Goal: Information Seeking & Learning: Learn about a topic

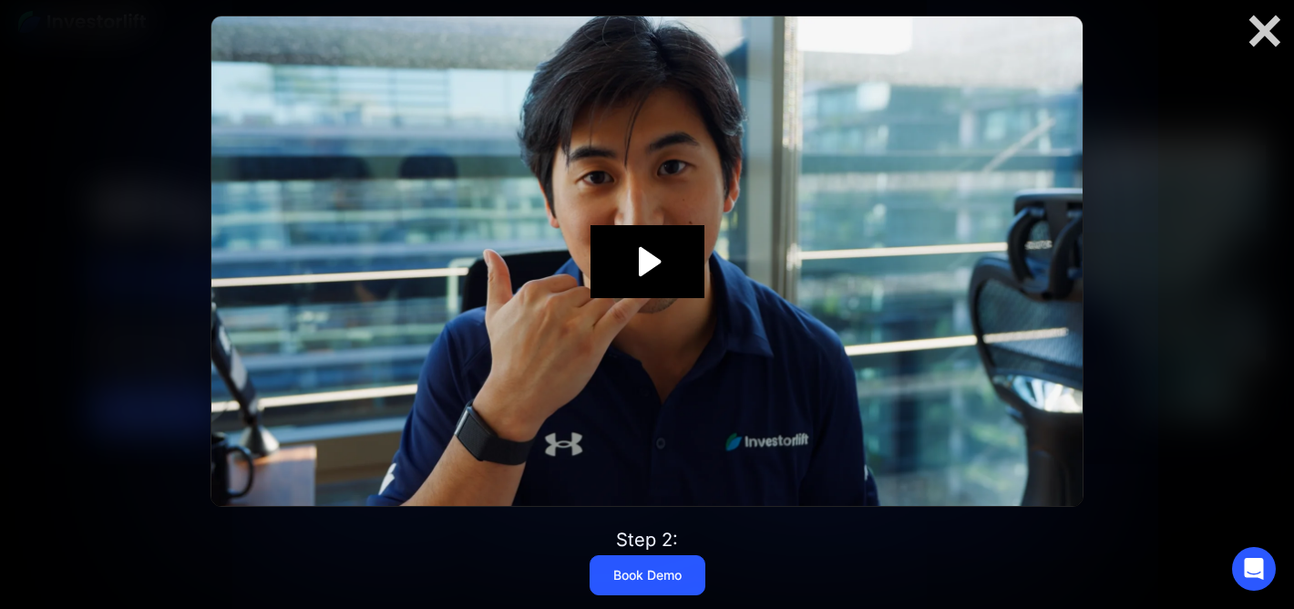
click at [661, 275] on icon "Play Video: Investorlift In Under 2 Minutes" at bounding box center [648, 261] width 114 height 73
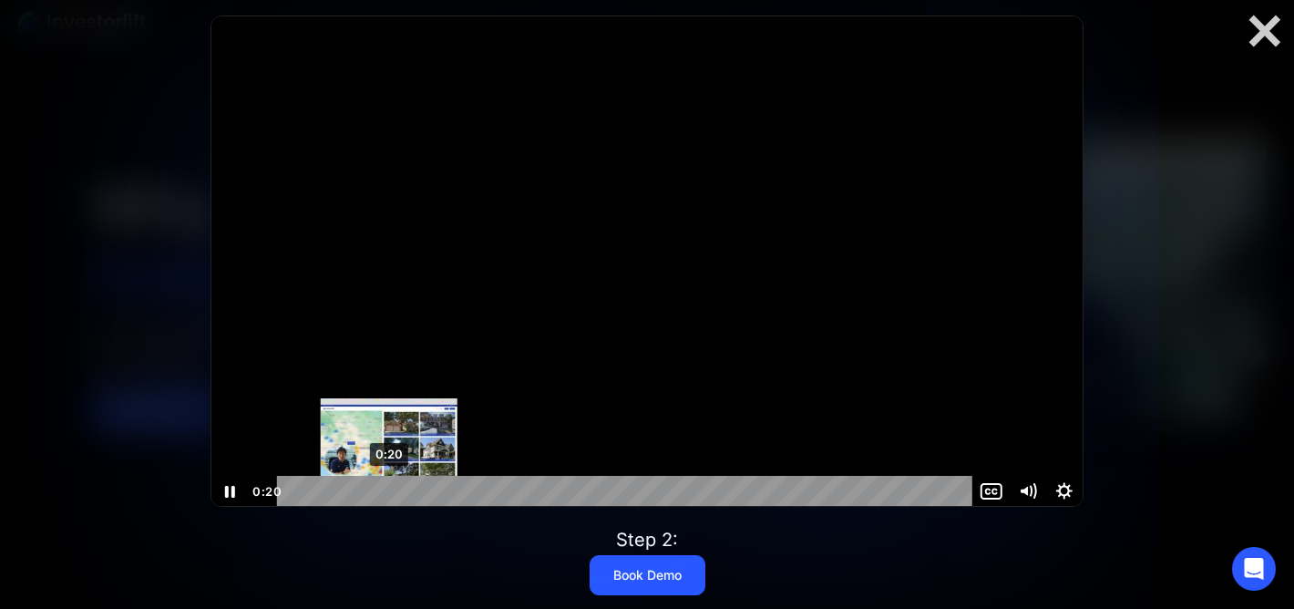
scroll to position [1, 0]
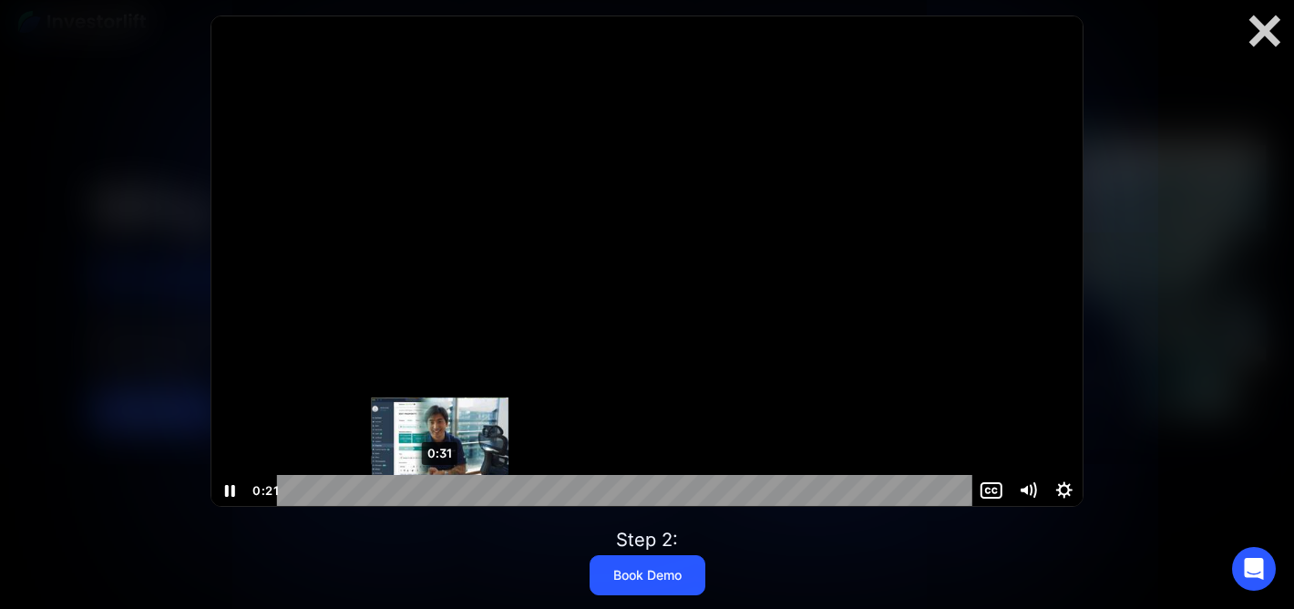
click at [440, 494] on div "0:31" at bounding box center [627, 490] width 673 height 31
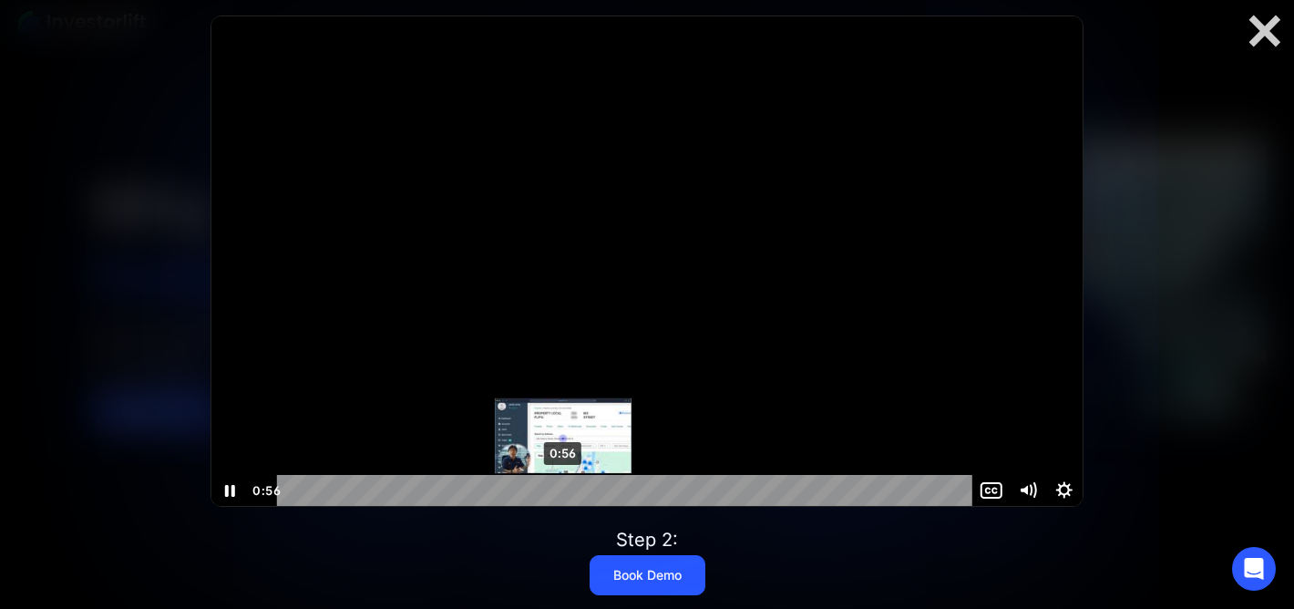
click at [563, 490] on div "0:56" at bounding box center [627, 490] width 673 height 31
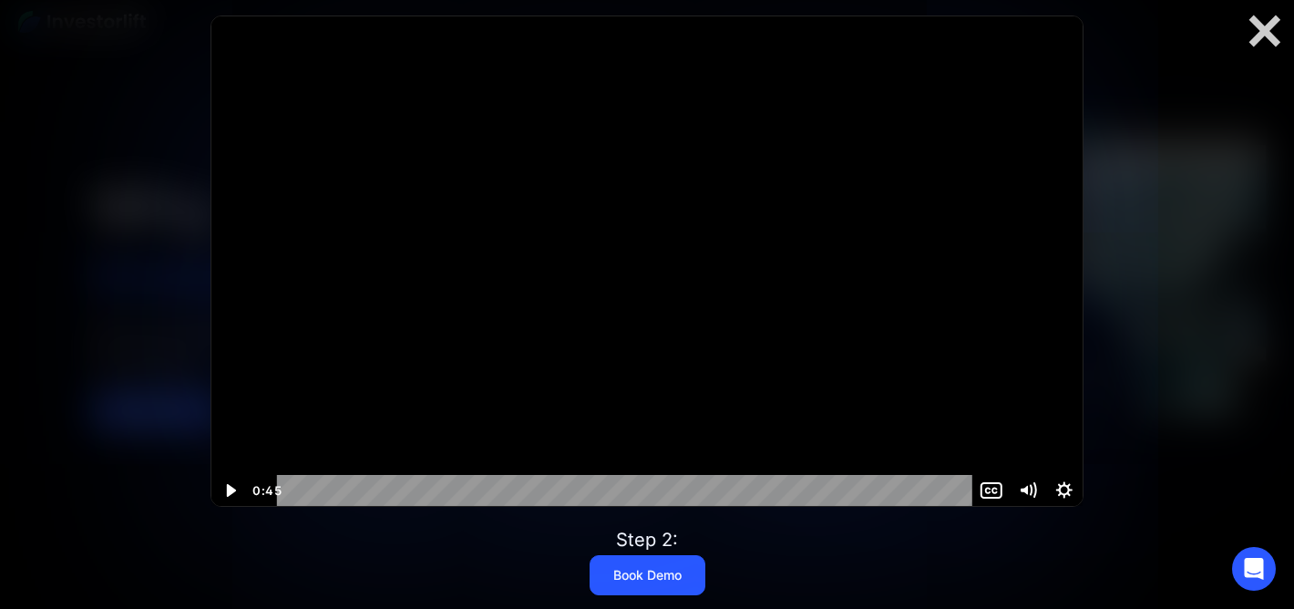
click at [498, 353] on div at bounding box center [646, 260] width 871 height 490
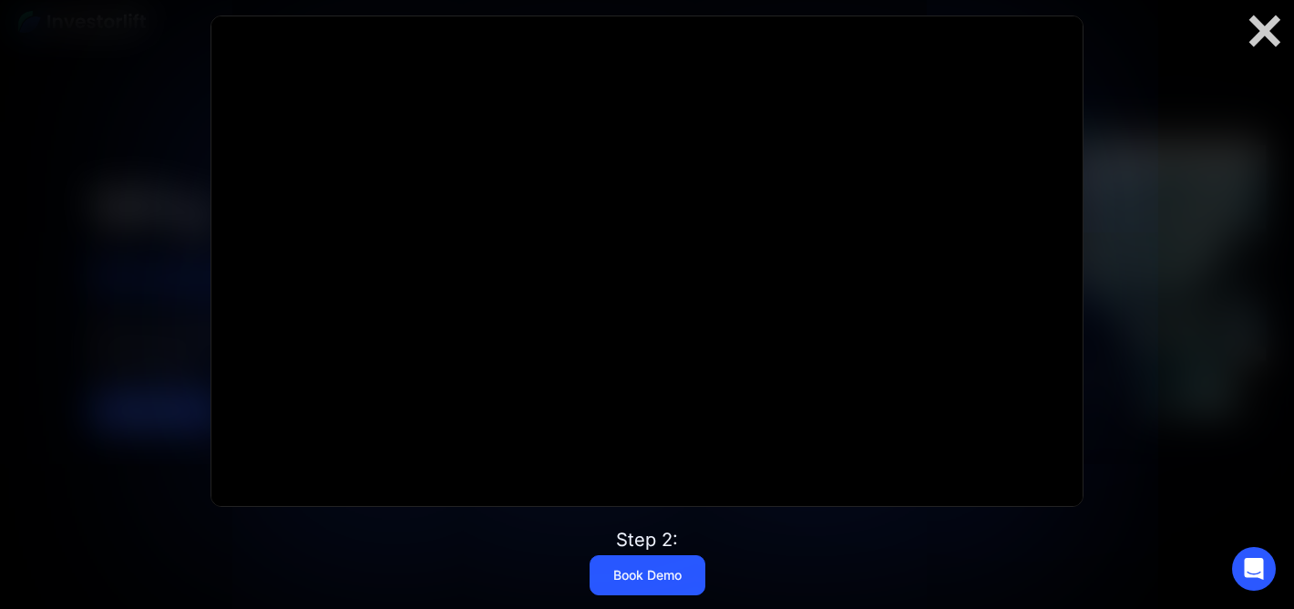
click at [498, 353] on div at bounding box center [646, 260] width 871 height 490
click at [1272, 42] on div at bounding box center [1265, 31] width 58 height 38
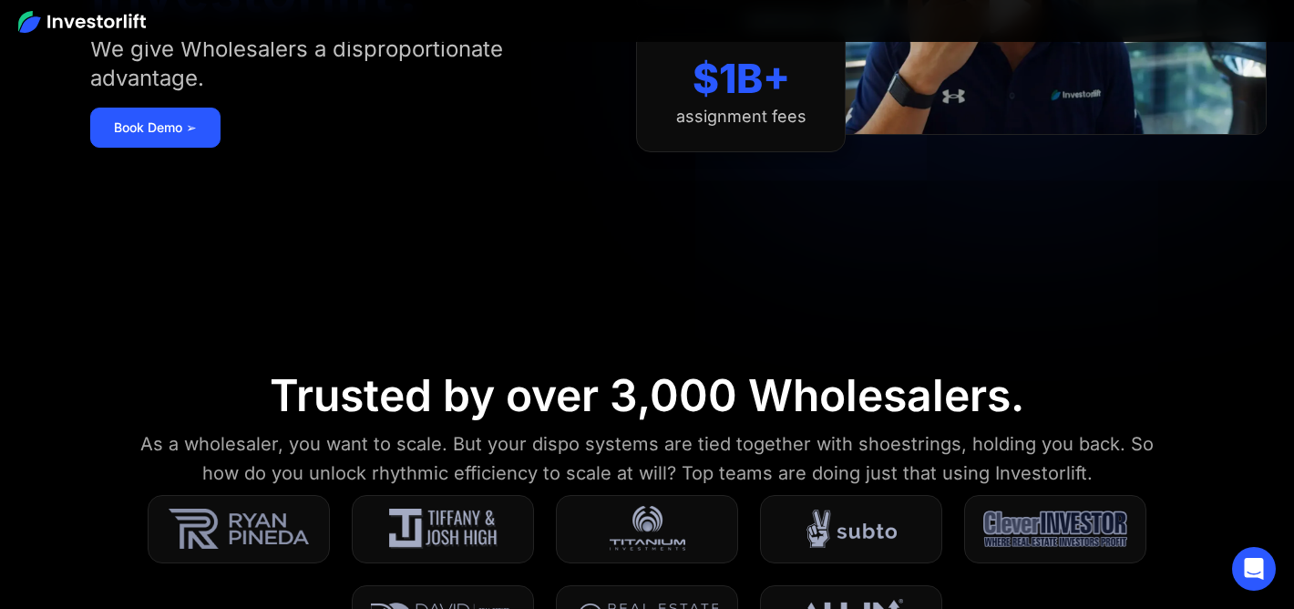
scroll to position [0, 0]
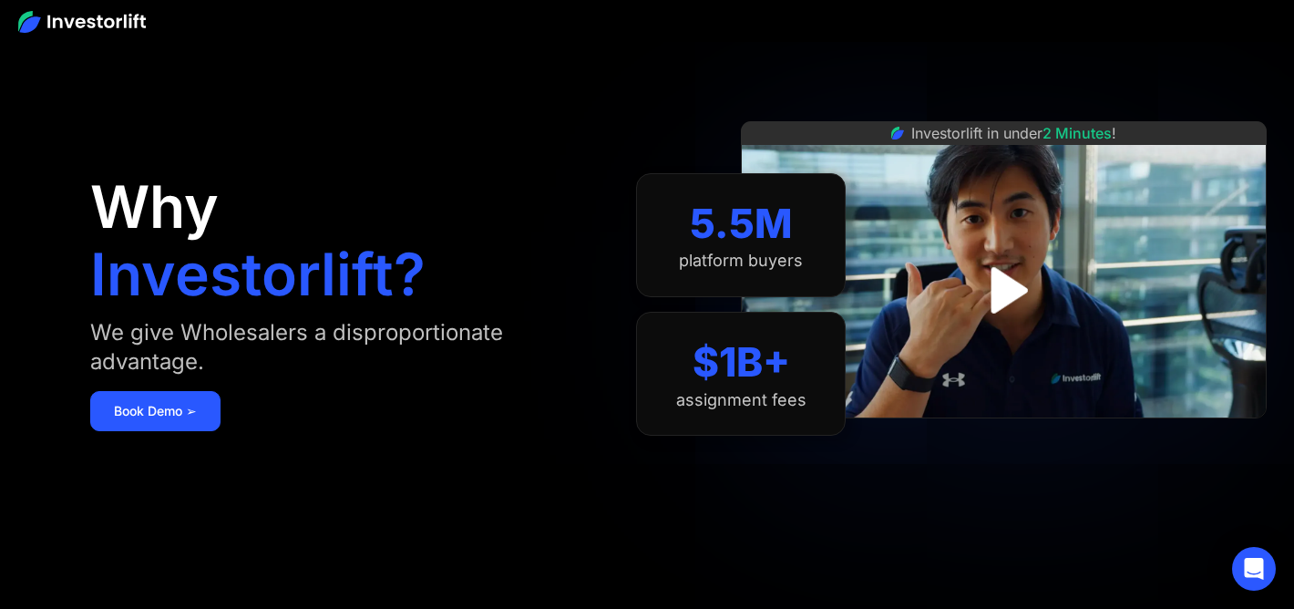
click at [75, 20] on img at bounding box center [82, 22] width 128 height 22
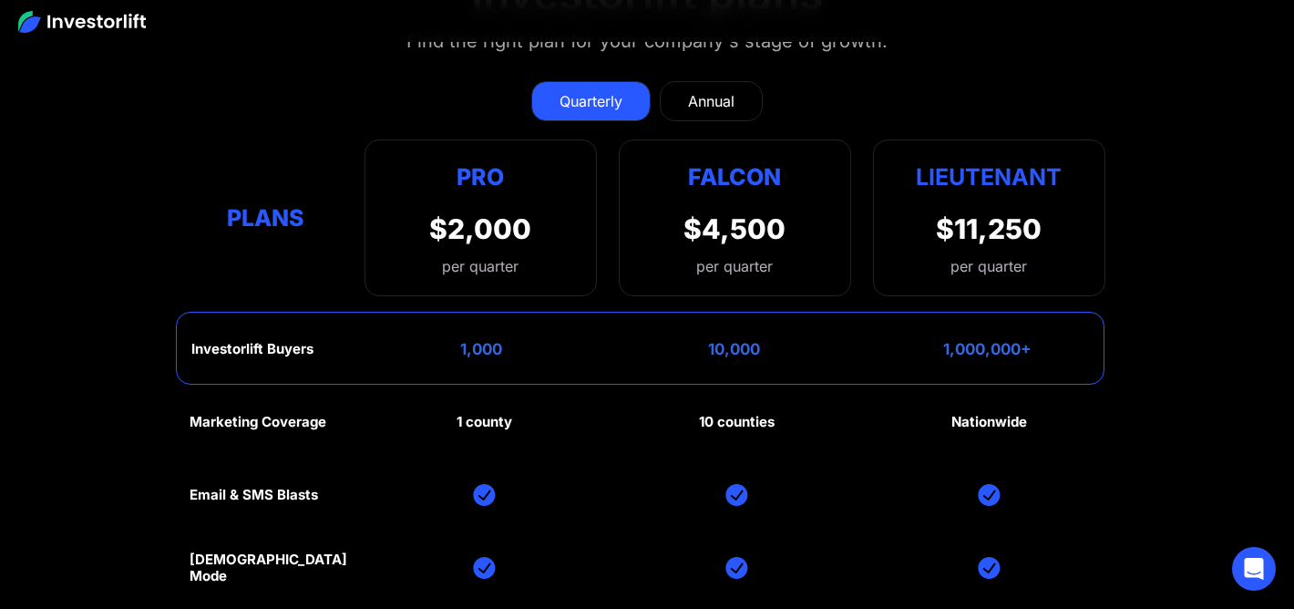
scroll to position [7970, 0]
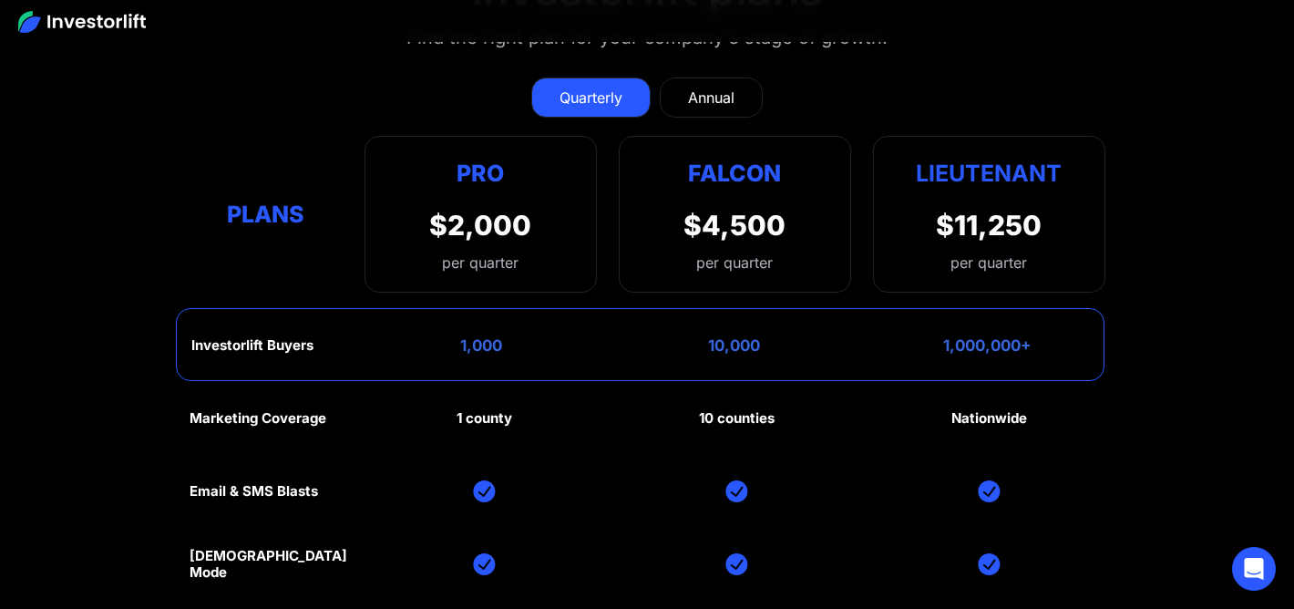
click at [696, 101] on div "Annual" at bounding box center [711, 98] width 46 height 22
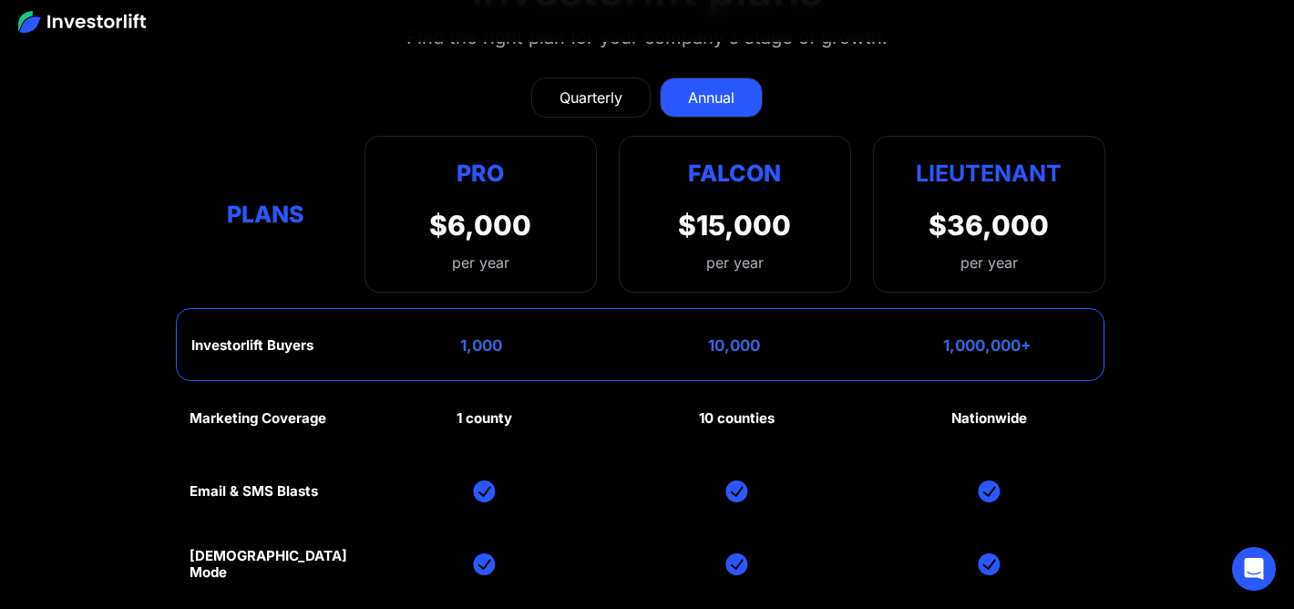
click at [599, 102] on div "Quarterly" at bounding box center [591, 98] width 63 height 22
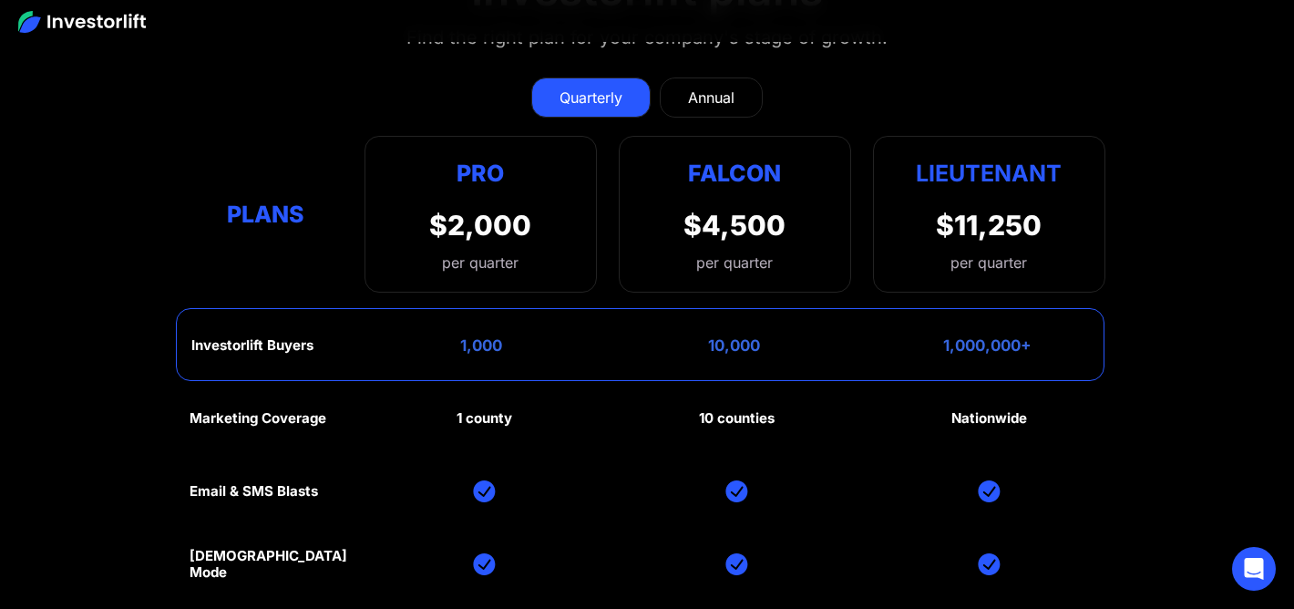
click at [543, 247] on div "Pro $2,000 per quarter Pro Falcon Ltnt. Users 3 10 Unltd Buyer Limit 100k 500k …" at bounding box center [481, 214] width 232 height 157
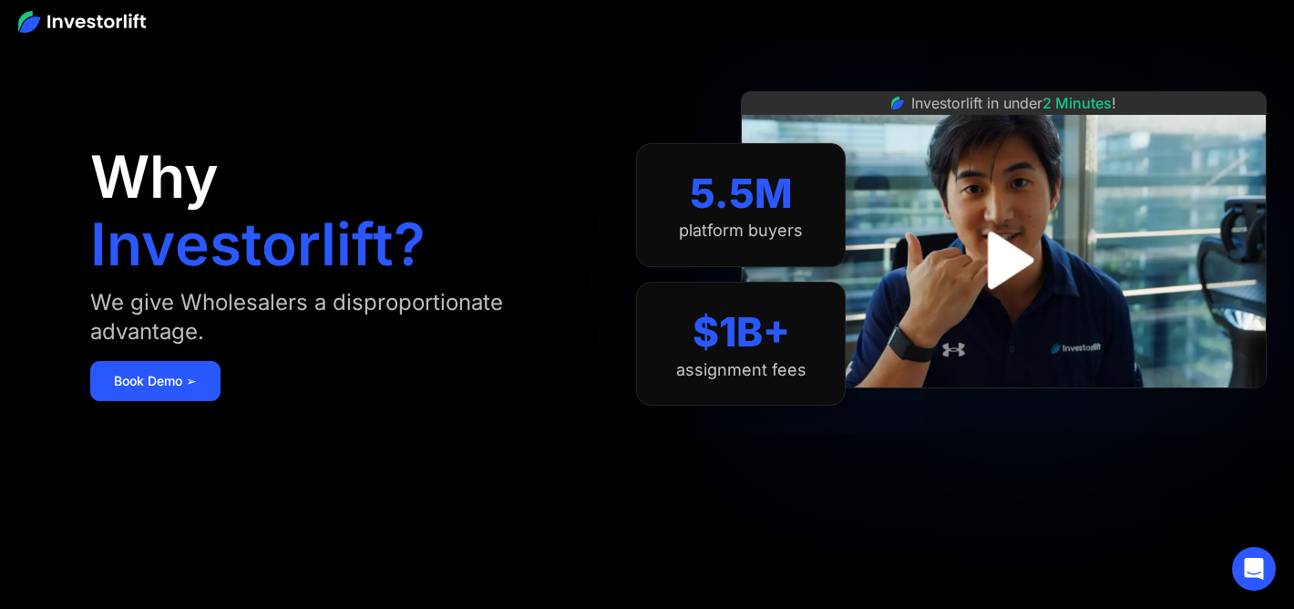
scroll to position [0, 0]
